Goal: Transaction & Acquisition: Purchase product/service

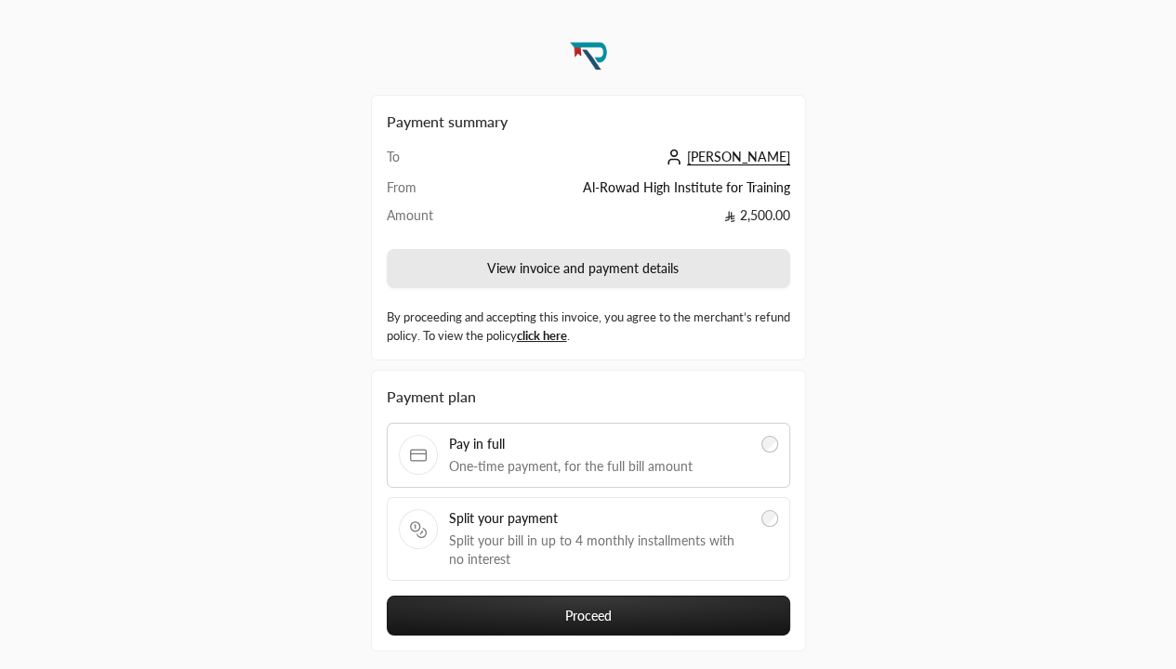
click at [709, 263] on button "View invoice and payment details" at bounding box center [589, 268] width 404 height 39
click at [588, 268] on button "View invoice and payment details" at bounding box center [589, 268] width 404 height 39
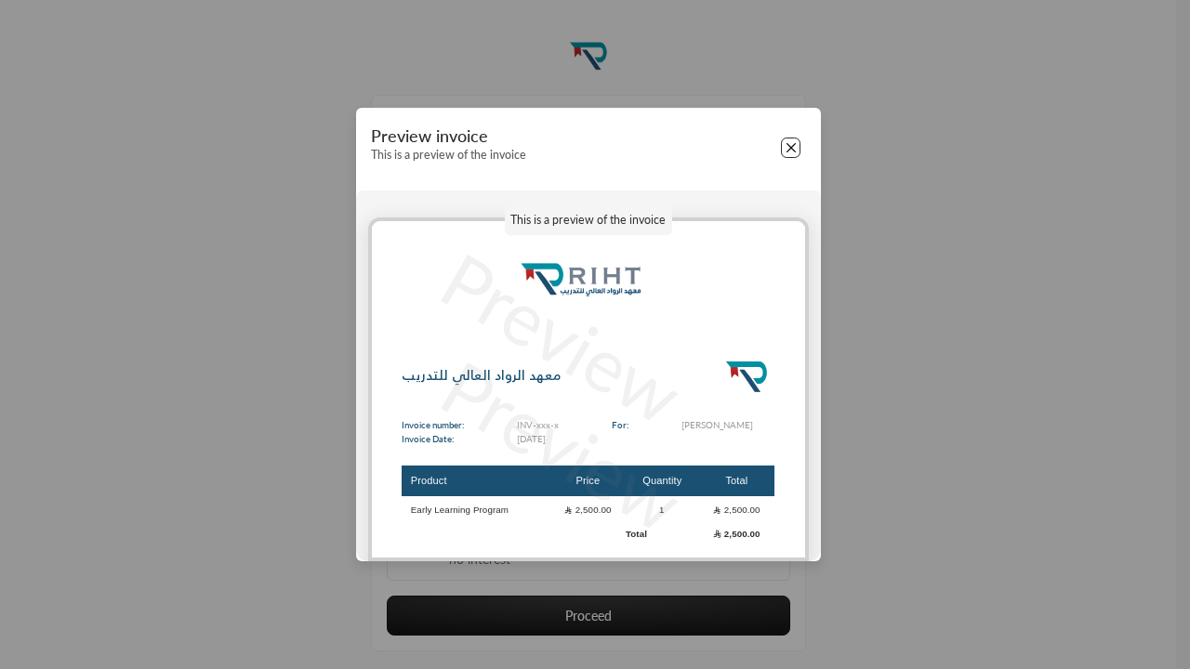
click at [789, 147] on button "Close" at bounding box center [791, 148] width 20 height 20
click at [790, 148] on button "Close" at bounding box center [791, 148] width 20 height 20
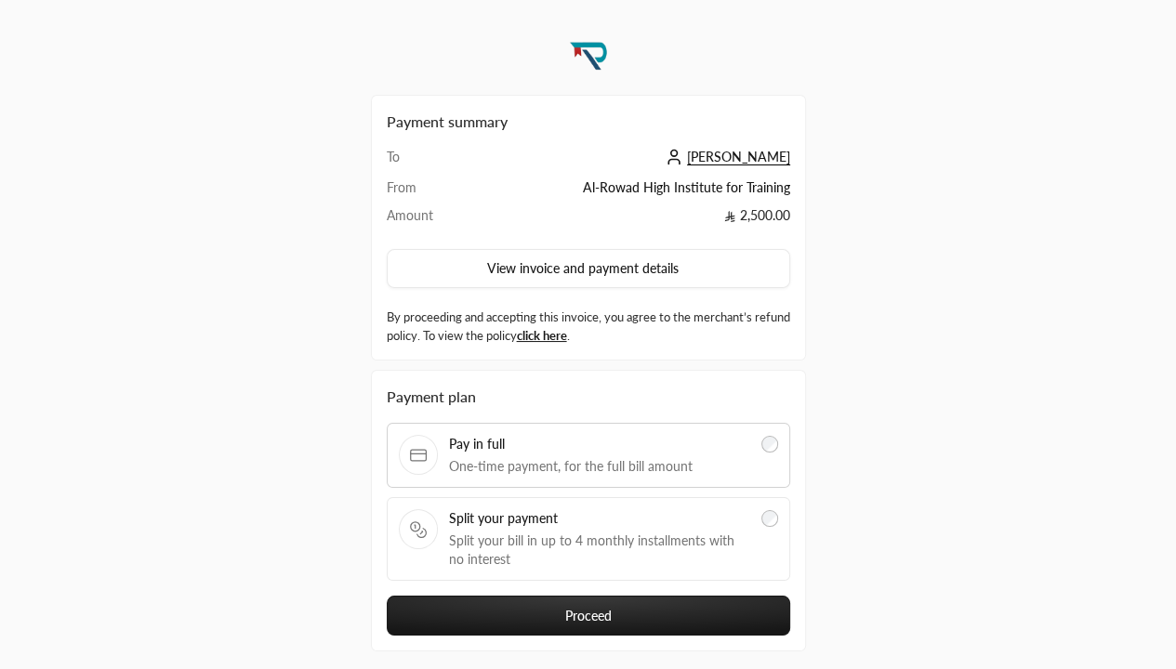
scroll to position [86, 0]
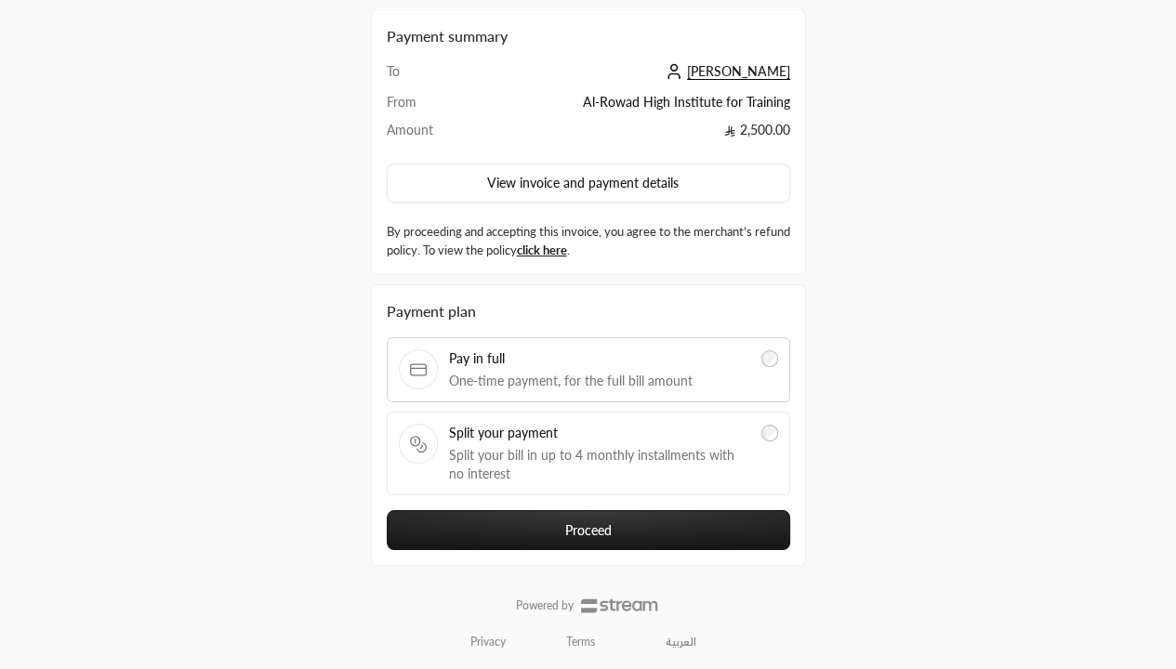
click at [679, 640] on link "العربية" at bounding box center [681, 643] width 51 height 30
click at [681, 640] on link "العربية" at bounding box center [681, 643] width 51 height 30
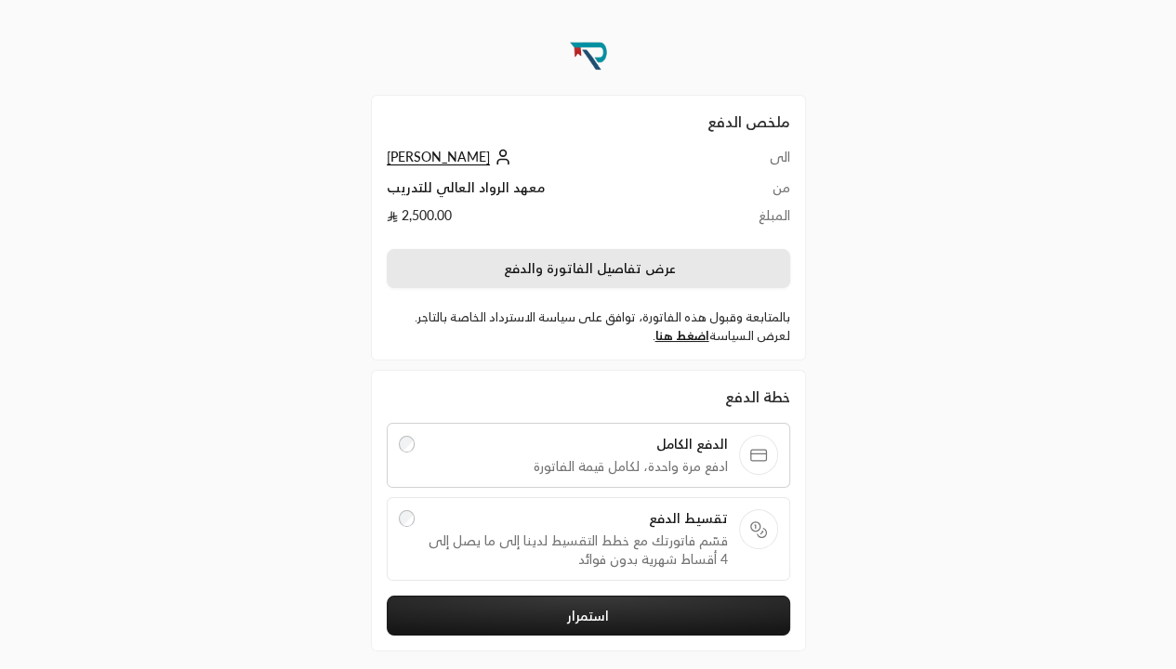
click at [684, 271] on button "عرض تفاصيل الفاتورة والدفع" at bounding box center [589, 268] width 404 height 39
click at [588, 268] on button "عرض تفاصيل الفاتورة والدفع" at bounding box center [589, 268] width 404 height 39
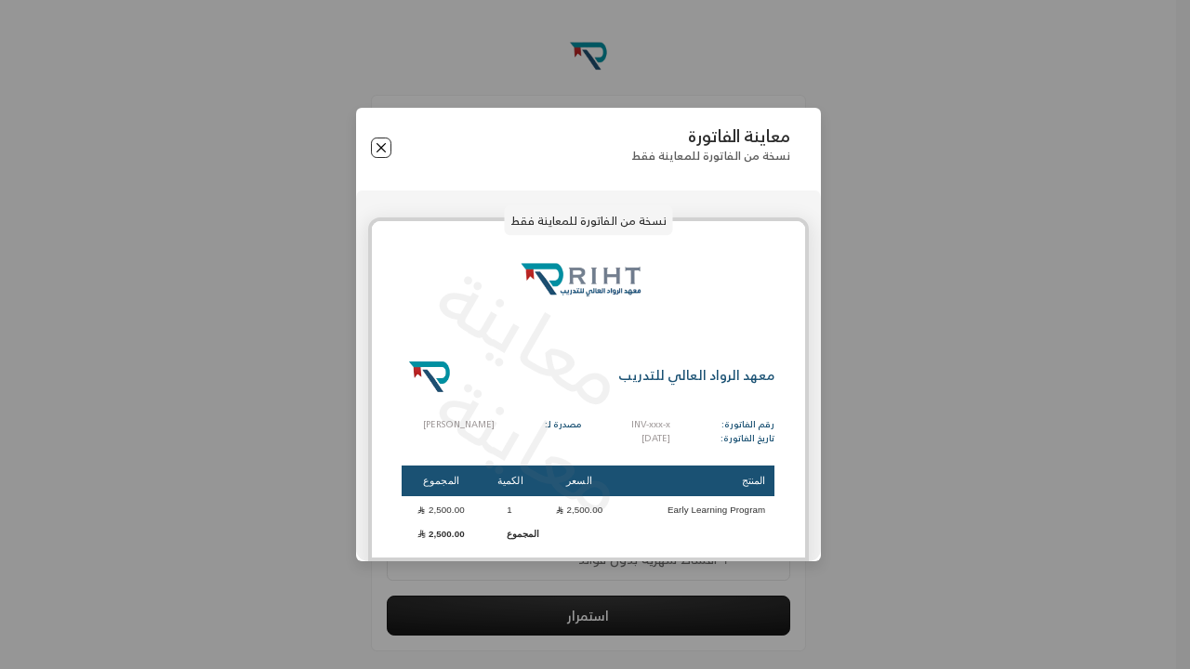
click at [385, 146] on button "Close" at bounding box center [381, 148] width 20 height 20
click at [380, 148] on button "Close" at bounding box center [381, 148] width 20 height 20
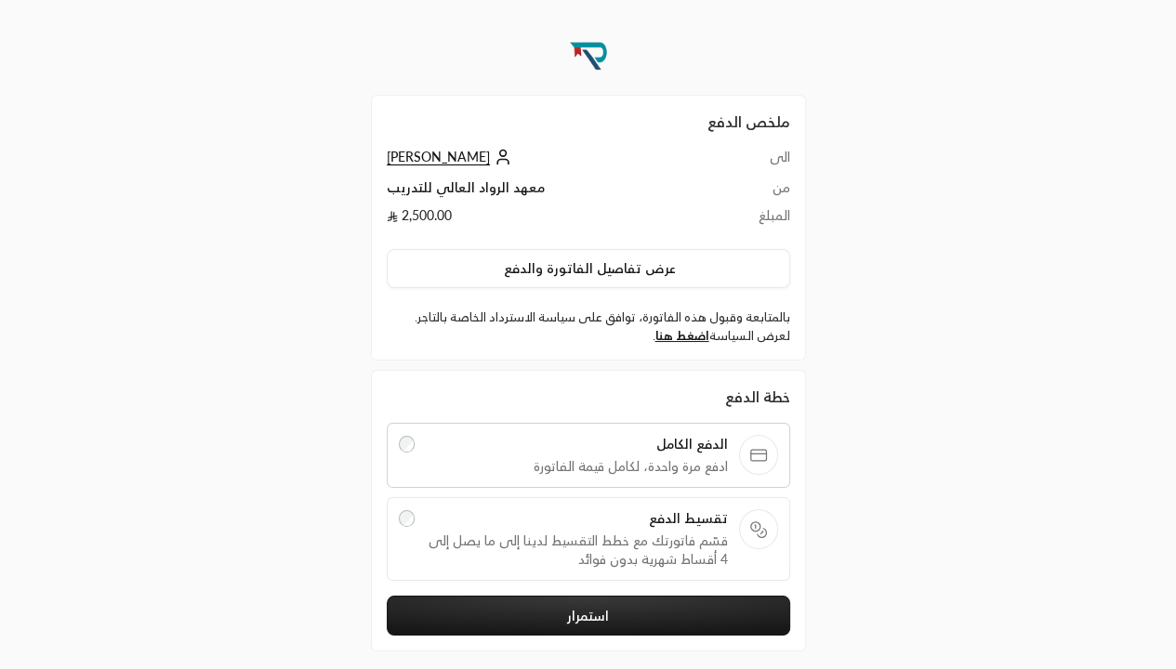
scroll to position [86, 0]
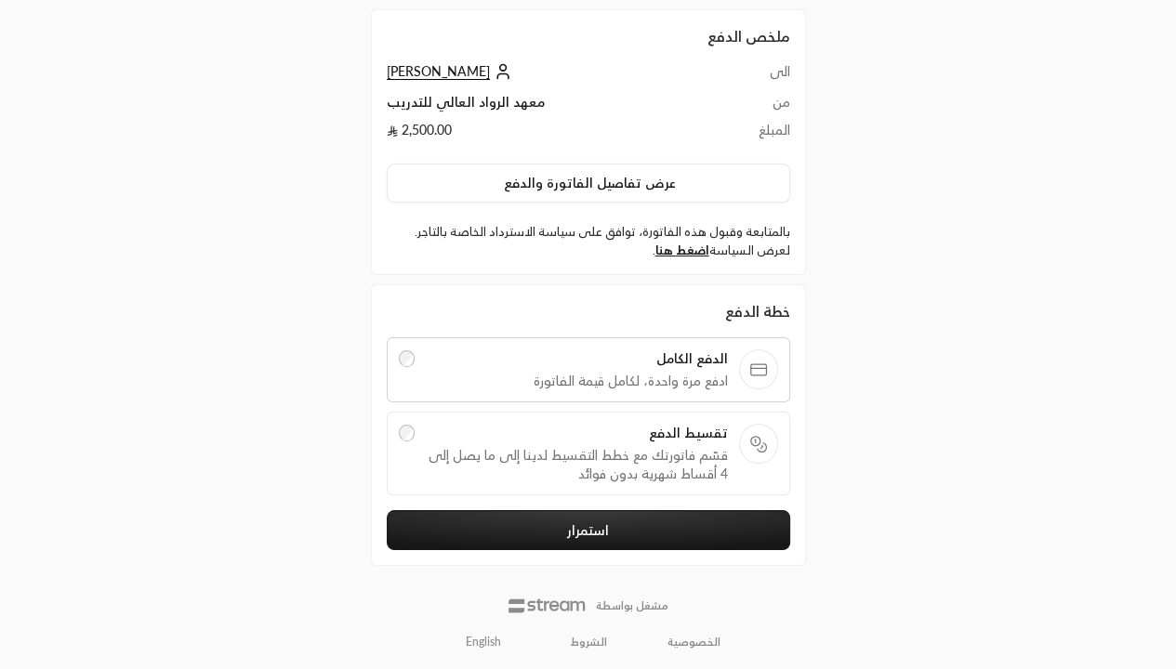
click at [487, 417] on div "تقسيط الدفع قسّم فاتورتك مع خطط التقسيط لدينا إلى ما يصل إلى 4 أقساط شهرية بدون…" at bounding box center [589, 454] width 404 height 84
click at [588, 451] on span "قسّم فاتورتك مع خطط التقسيط لدينا إلى ما يصل إلى 4 أقساط شهرية بدون فوائد" at bounding box center [577, 464] width 302 height 37
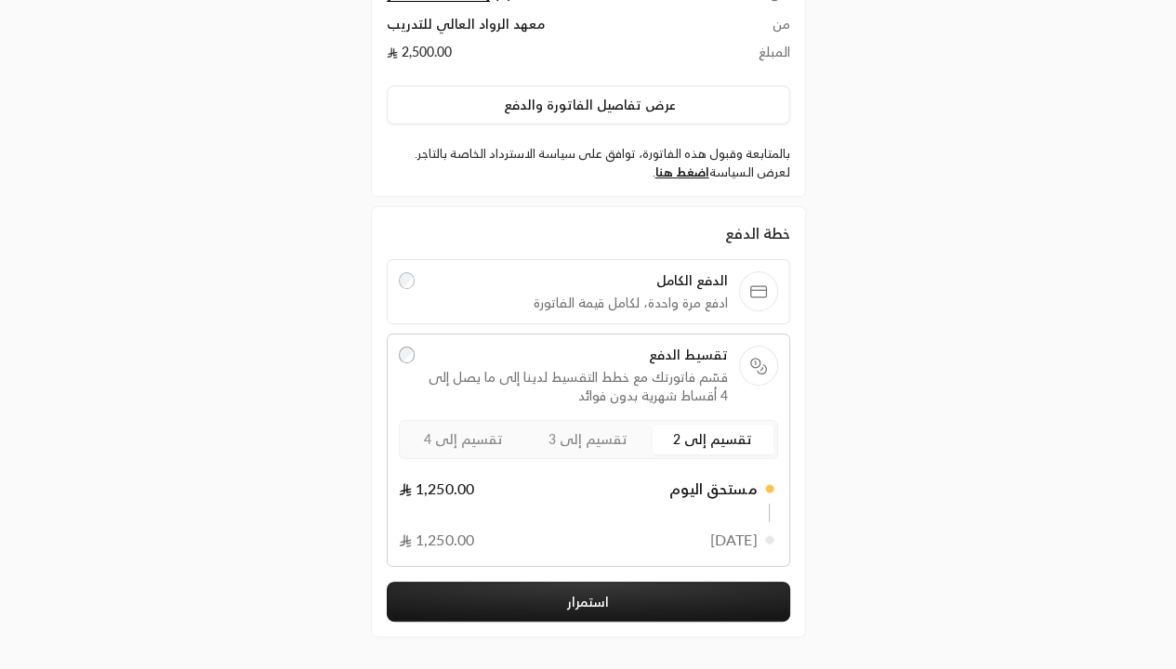
scroll to position [168, 0]
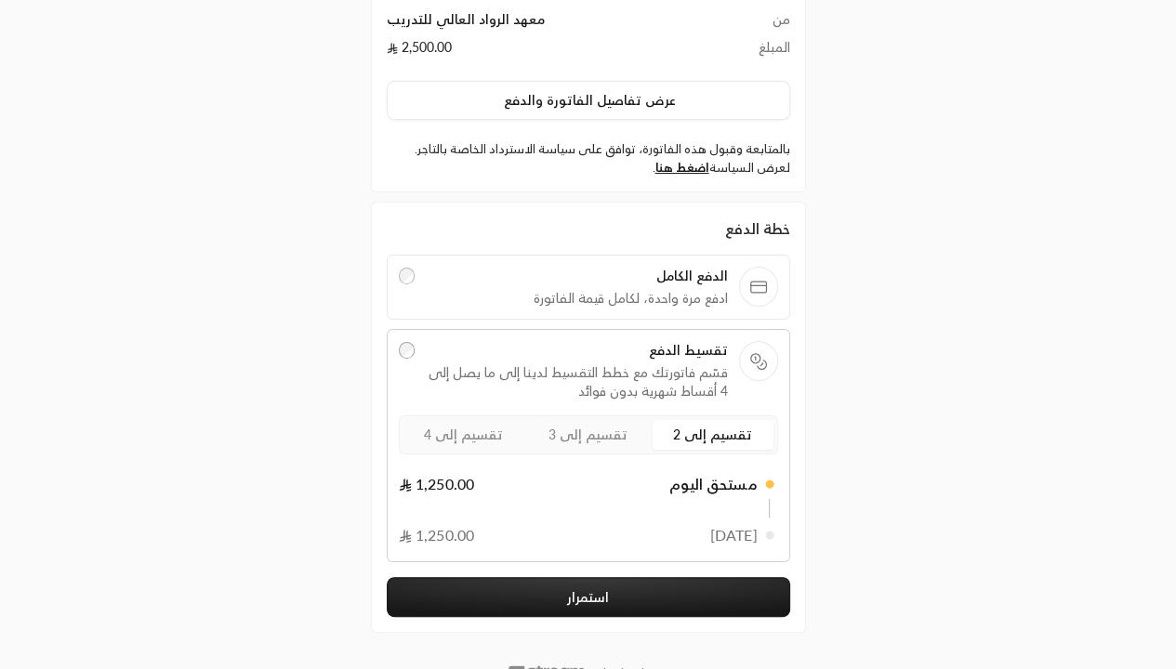
click at [640, 430] on label "تقسيم إلى 3" at bounding box center [588, 435] width 121 height 30
click at [588, 432] on span "تقسيم إلى 3" at bounding box center [588, 435] width 79 height 16
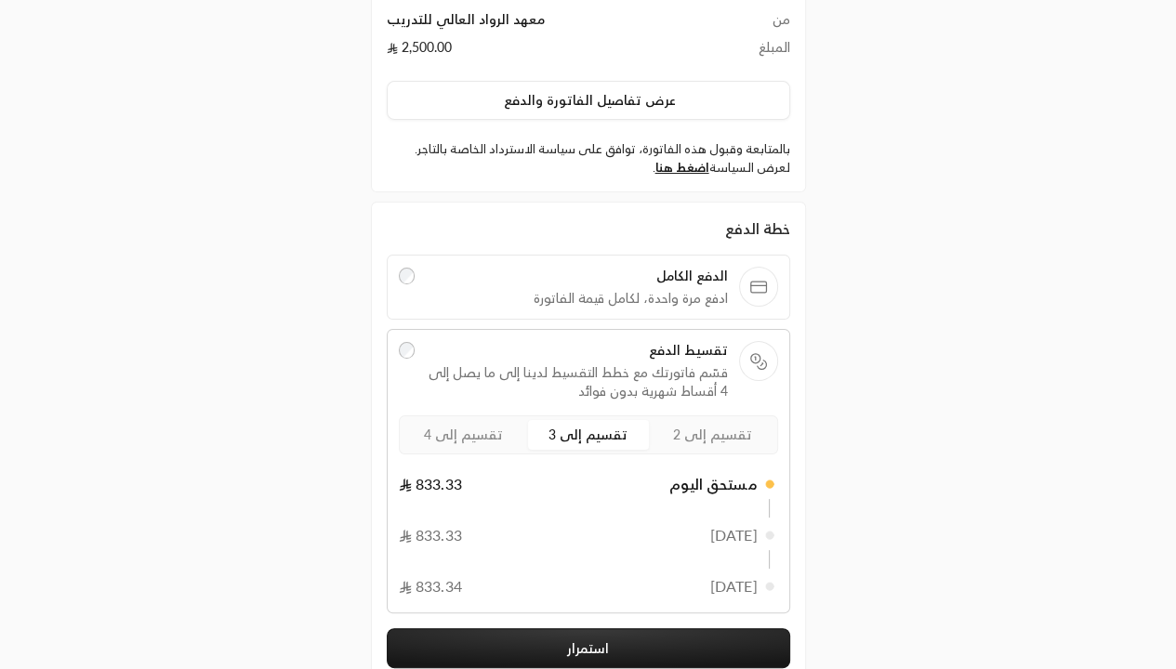
click at [518, 432] on label "تقسيم إلى 4" at bounding box center [464, 435] width 121 height 30
click at [463, 432] on span "تقسيم إلى 4" at bounding box center [463, 435] width 79 height 16
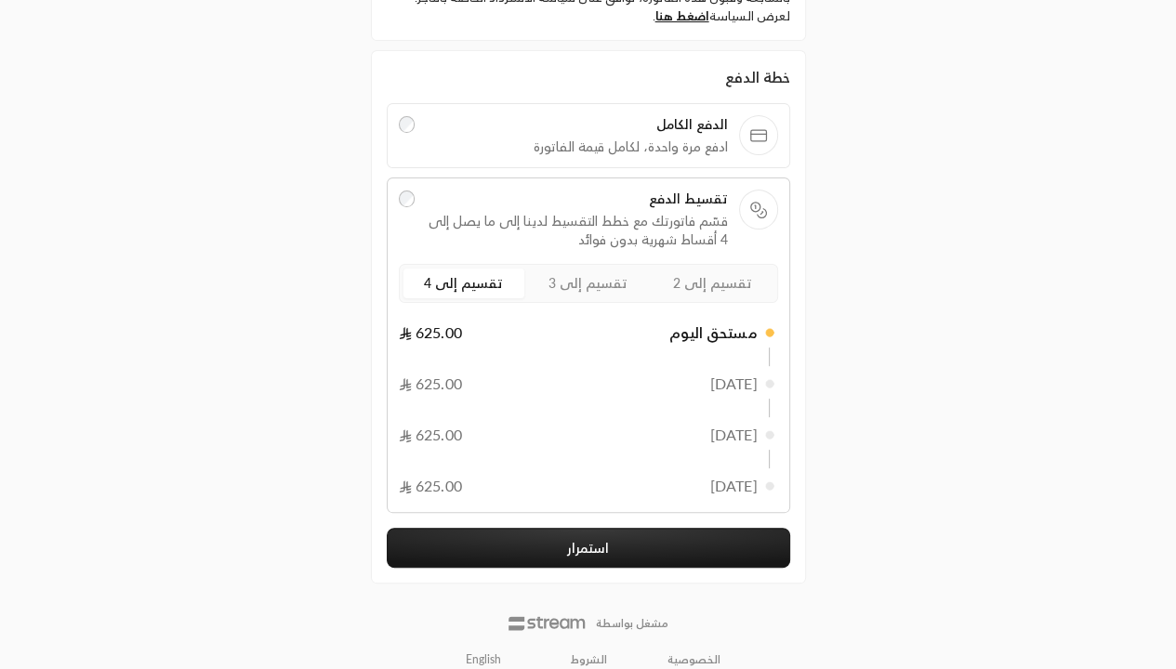
scroll to position [327, 0]
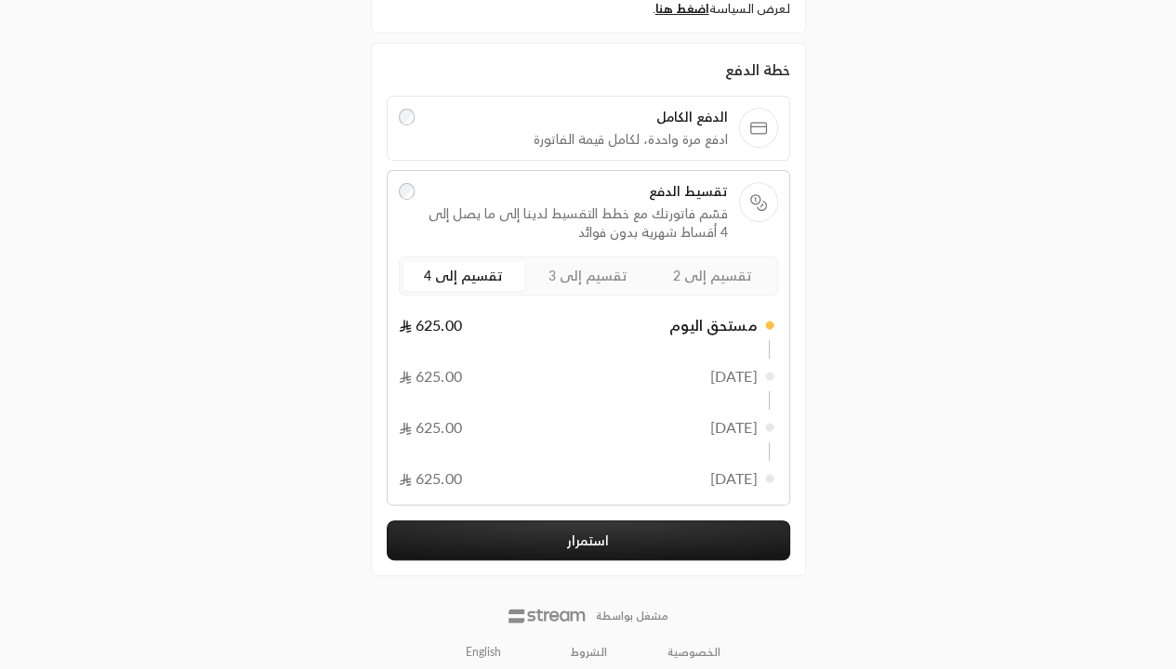
click at [606, 531] on button "استمرار" at bounding box center [589, 541] width 404 height 40
click at [588, 537] on button "استمرار" at bounding box center [589, 541] width 404 height 40
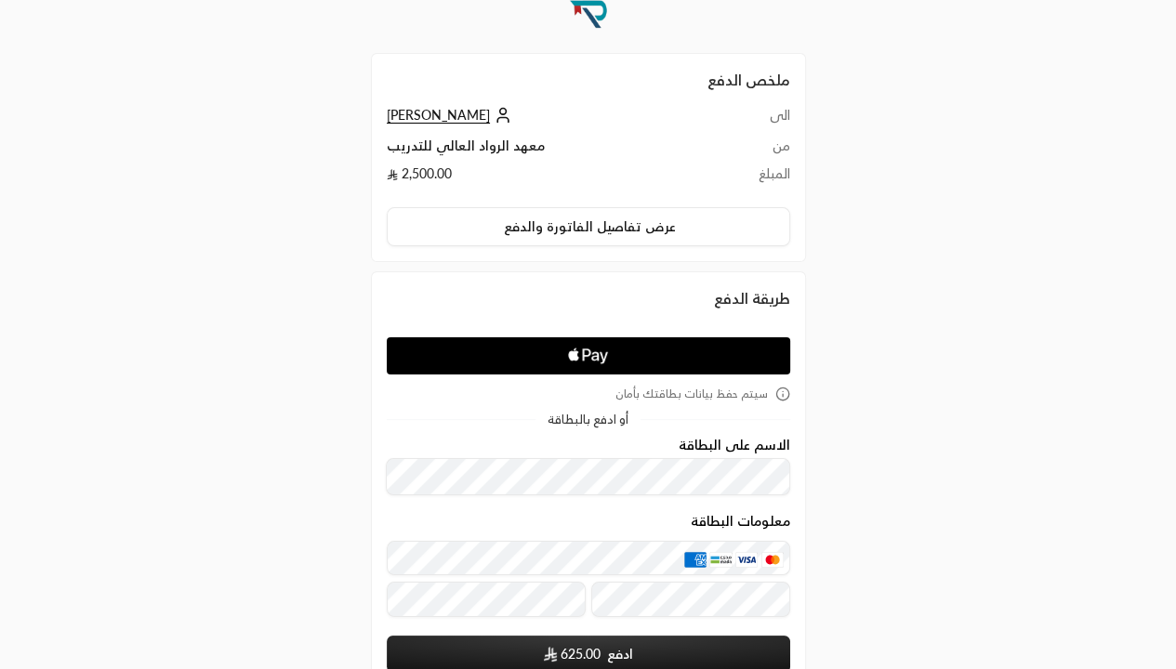
scroll to position [37, 0]
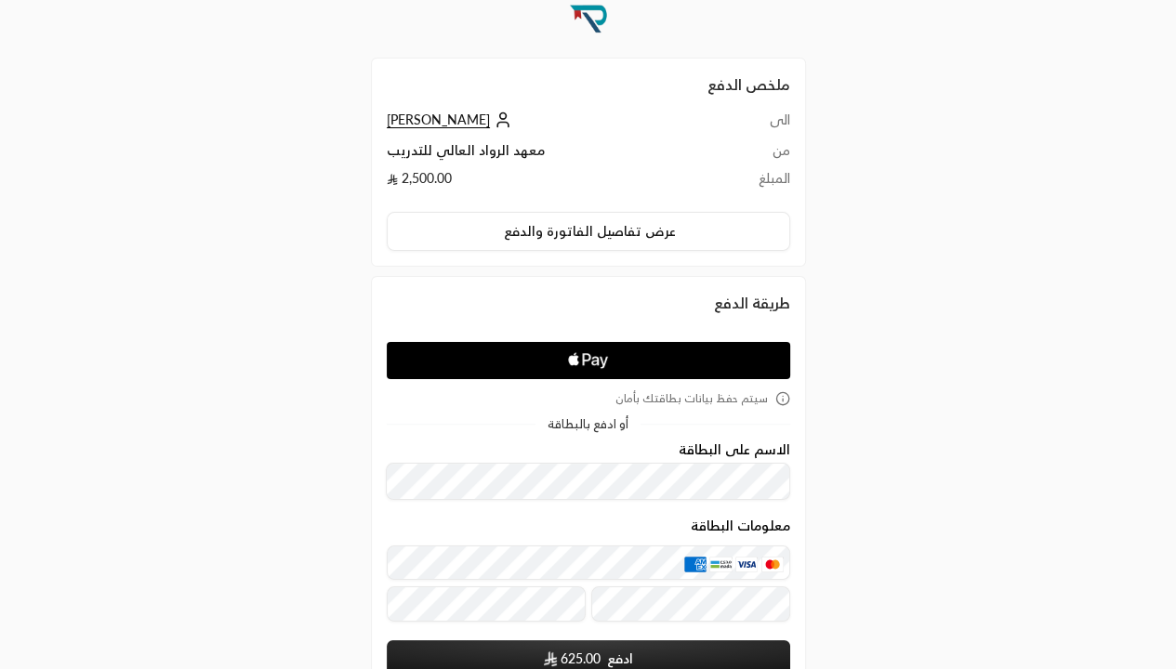
click at [643, 358] on icon "Apple Logo" at bounding box center [588, 360] width 191 height 33
click at [588, 358] on icon "Apple Pay" at bounding box center [587, 359] width 8 height 12
